Goal: Check status: Check status

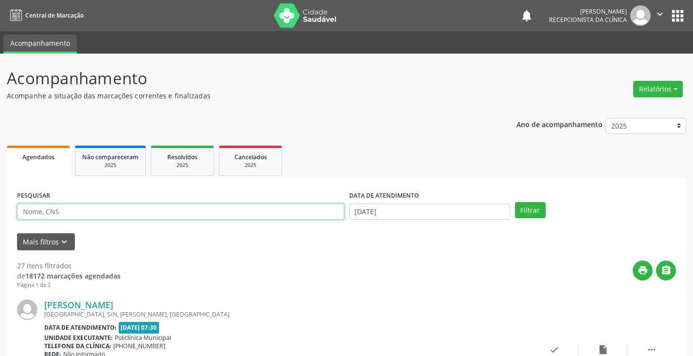
click at [149, 209] on input "text" at bounding box center [181, 211] width 328 height 17
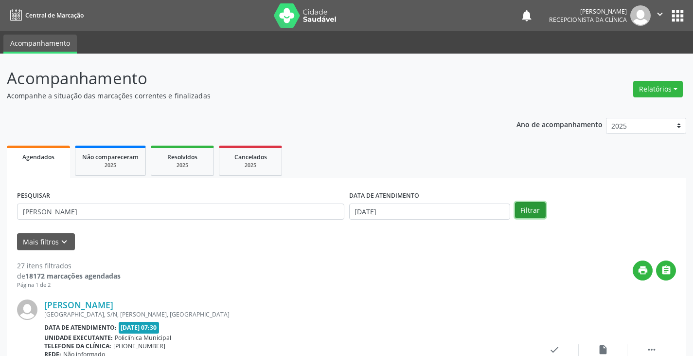
click at [539, 209] on button "Filtrar" at bounding box center [530, 210] width 31 height 17
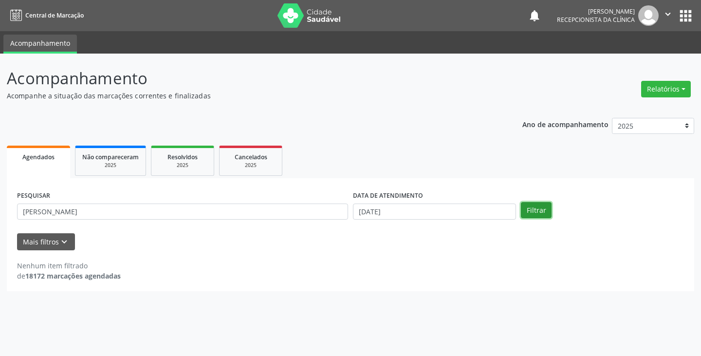
click at [547, 212] on button "Filtrar" at bounding box center [536, 210] width 31 height 17
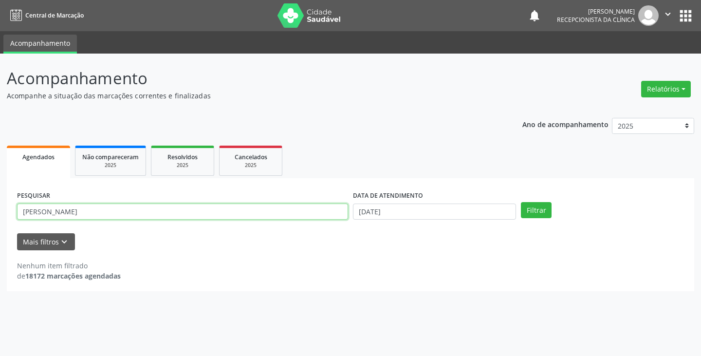
click at [172, 211] on input "[PERSON_NAME]" at bounding box center [182, 211] width 331 height 17
type input "s"
type input "[PERSON_NAME]"
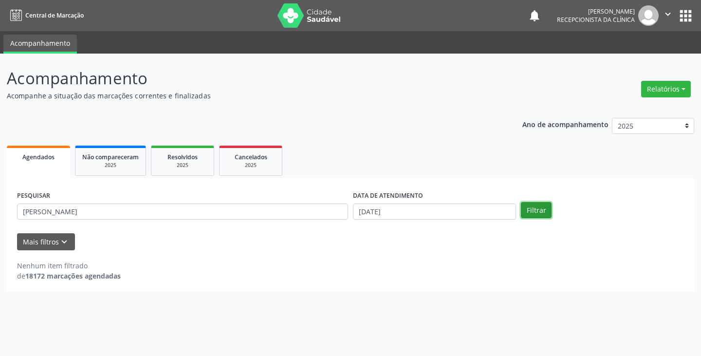
click at [533, 213] on button "Filtrar" at bounding box center [536, 210] width 31 height 17
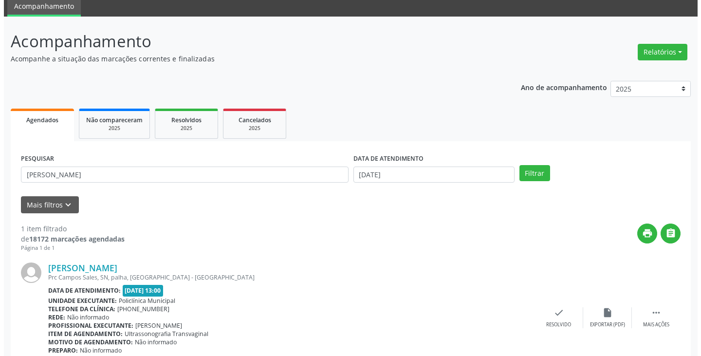
scroll to position [82, 0]
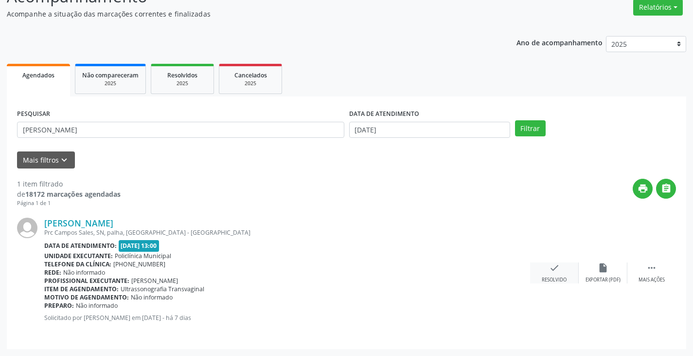
click at [555, 274] on div "check Resolvido" at bounding box center [554, 272] width 49 height 21
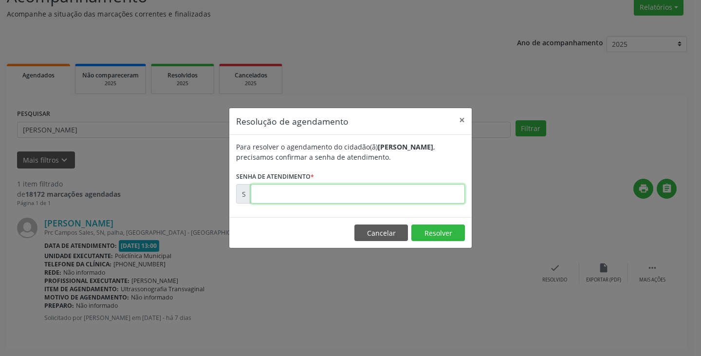
click at [437, 195] on input "text" at bounding box center [358, 193] width 214 height 19
type input "00181343"
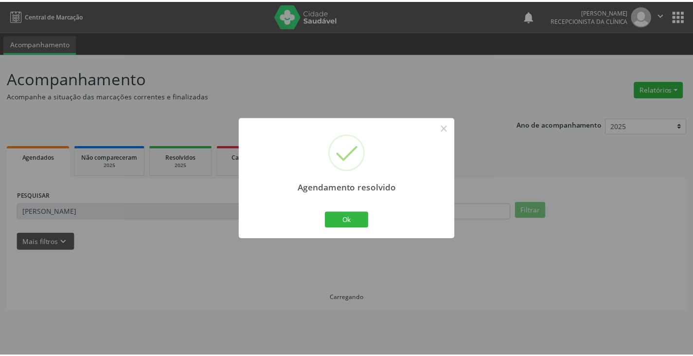
scroll to position [0, 0]
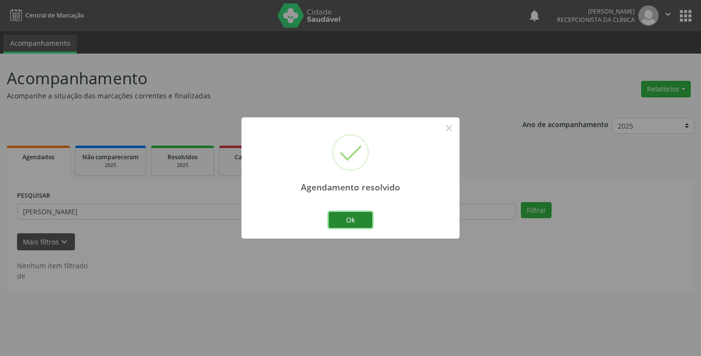
click at [357, 224] on button "Ok" at bounding box center [350, 220] width 44 height 17
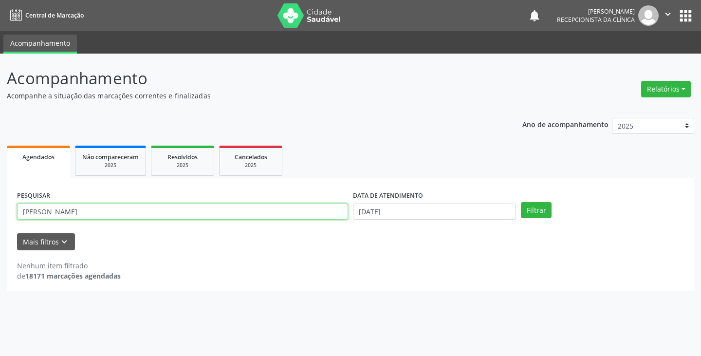
click at [139, 215] on input "[PERSON_NAME]" at bounding box center [182, 211] width 331 height 17
type input "m"
type input "[PERSON_NAME]"
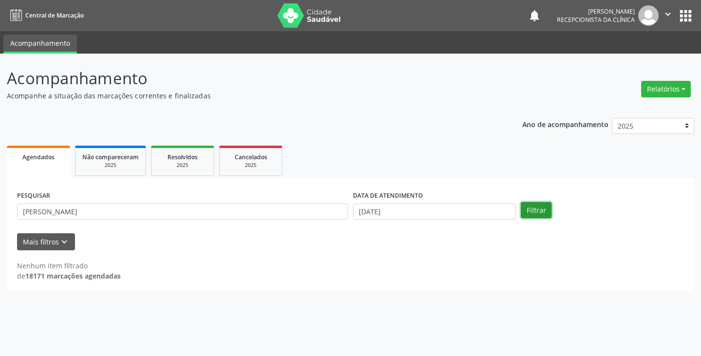
click at [538, 210] on button "Filtrar" at bounding box center [536, 210] width 31 height 17
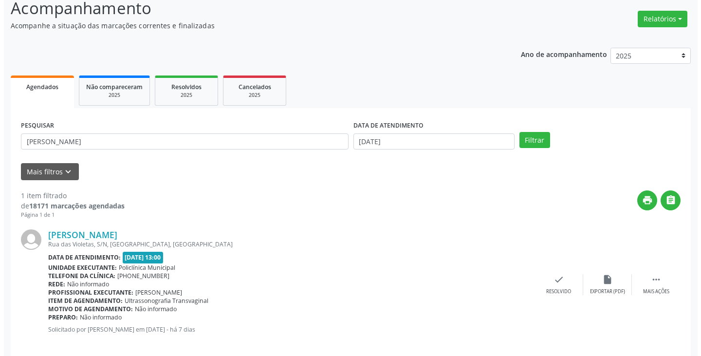
scroll to position [82, 0]
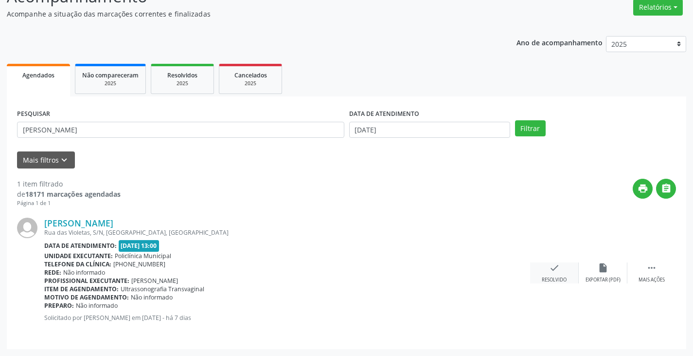
click at [548, 278] on div "Resolvido" at bounding box center [554, 279] width 25 height 7
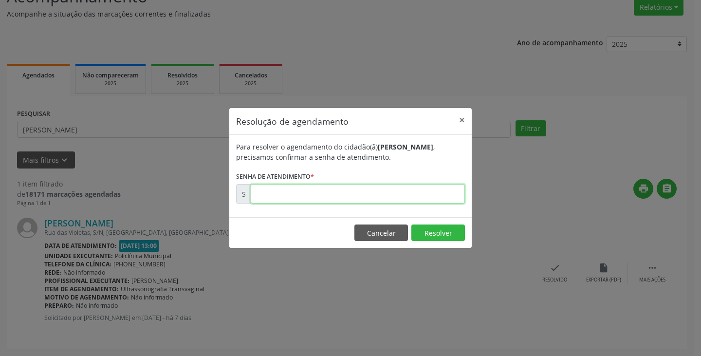
click at [395, 197] on input "text" at bounding box center [358, 193] width 214 height 19
type input "00181324"
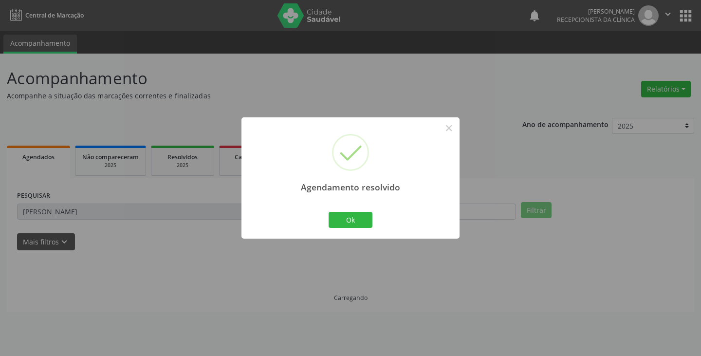
scroll to position [0, 0]
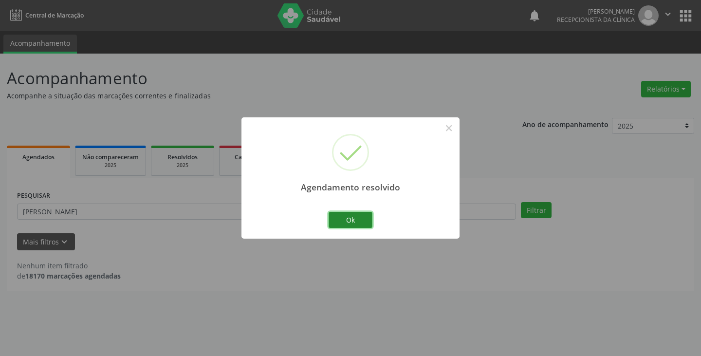
click at [338, 222] on button "Ok" at bounding box center [350, 220] width 44 height 17
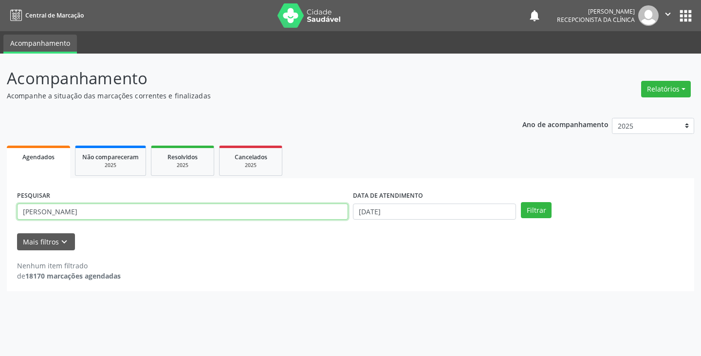
click at [130, 208] on input "[PERSON_NAME]" at bounding box center [182, 211] width 331 height 17
type input "a"
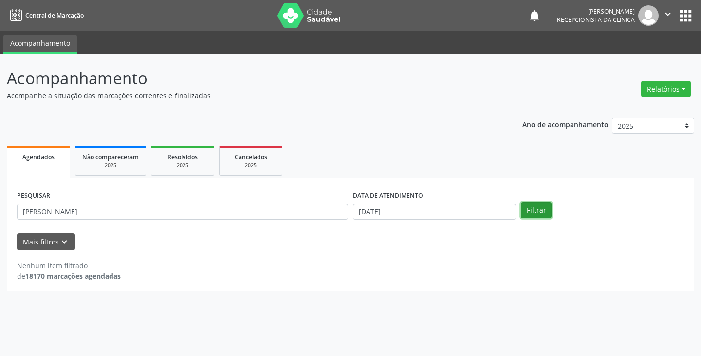
click at [533, 212] on button "Filtrar" at bounding box center [536, 210] width 31 height 17
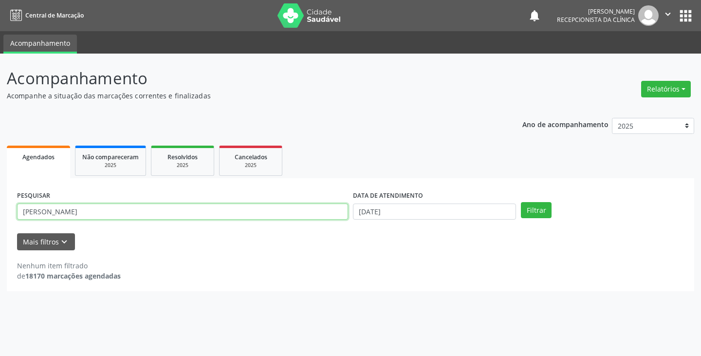
click at [138, 209] on input "[PERSON_NAME]" at bounding box center [182, 211] width 331 height 17
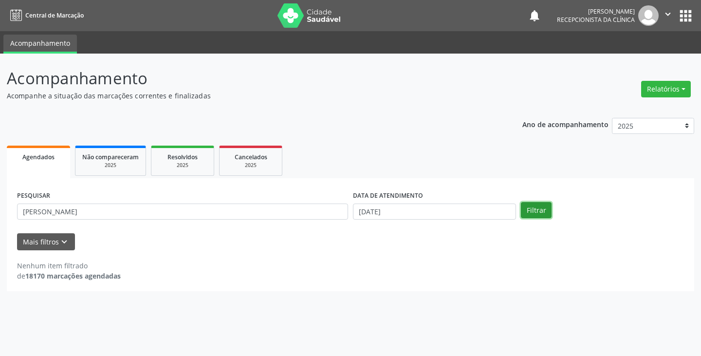
click at [528, 211] on button "Filtrar" at bounding box center [536, 210] width 31 height 17
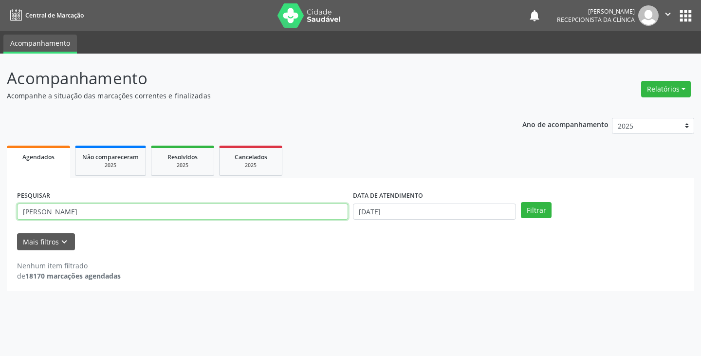
click at [236, 213] on input "[PERSON_NAME]" at bounding box center [182, 211] width 331 height 17
type input "m"
type input "silvaneie"
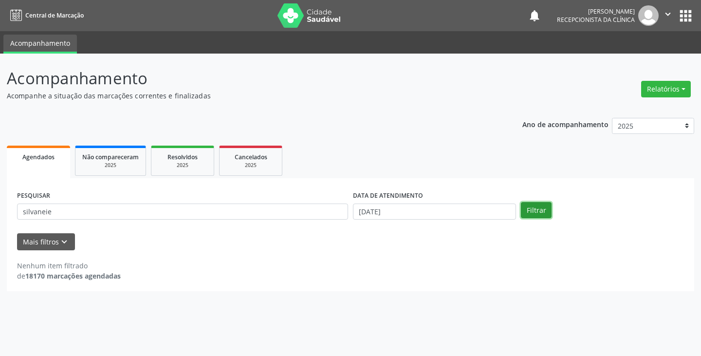
click at [546, 214] on button "Filtrar" at bounding box center [536, 210] width 31 height 17
